Goal: Obtain resource: Obtain resource

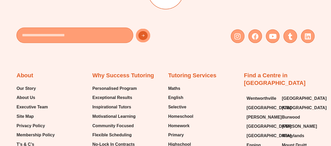
scroll to position [1569, 0]
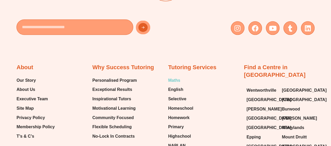
click at [172, 80] on span "Maths" at bounding box center [174, 81] width 12 height 8
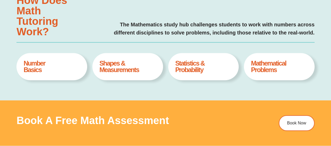
type input "*"
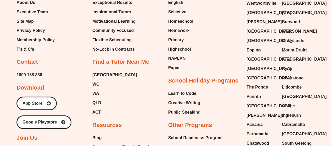
scroll to position [1810, 0]
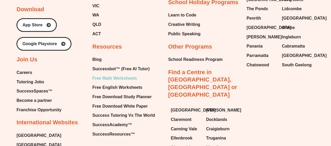
click at [130, 75] on span "Free Math Worksheets" at bounding box center [114, 79] width 44 height 8
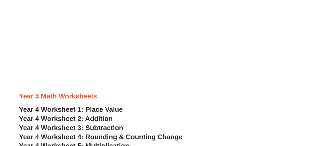
scroll to position [836, 0]
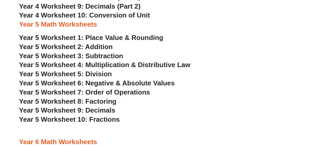
scroll to position [1019, 0]
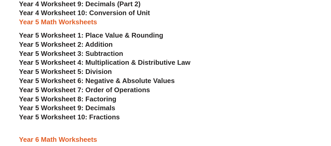
click at [103, 34] on span "Year 5 Worksheet 1: Place Value & Rounding" at bounding box center [91, 35] width 144 height 8
